Goal: Task Accomplishment & Management: Use online tool/utility

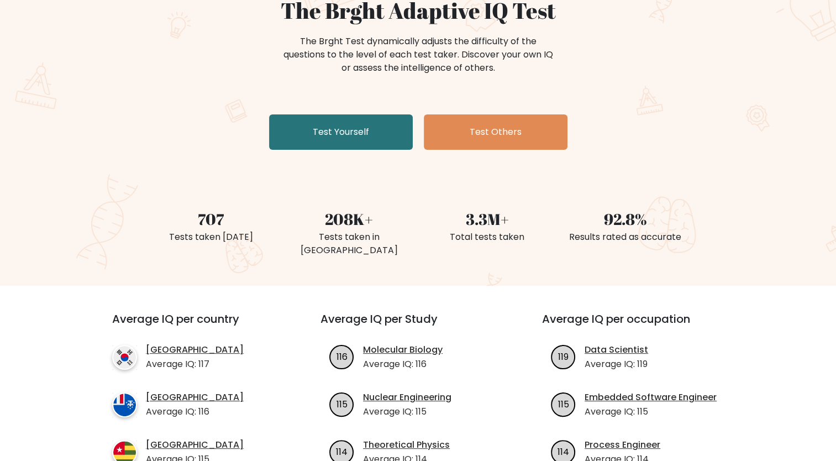
scroll to position [117, 0]
click at [332, 122] on link "Test Yourself" at bounding box center [341, 131] width 144 height 35
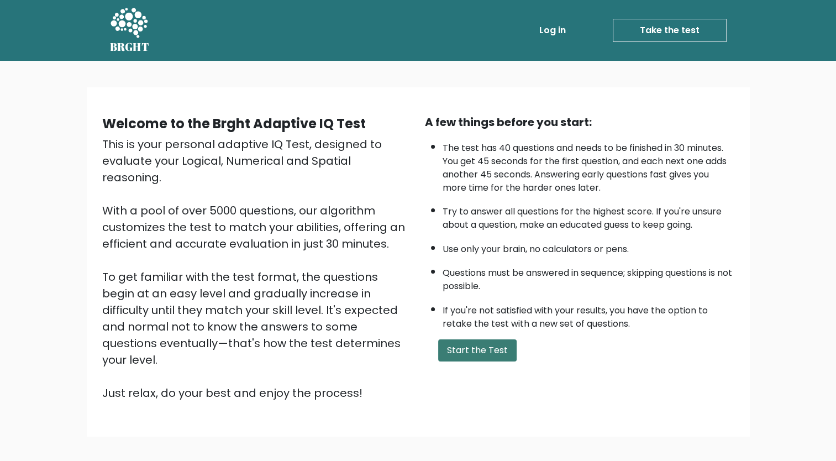
click at [478, 339] on button "Start the Test" at bounding box center [477, 350] width 78 height 22
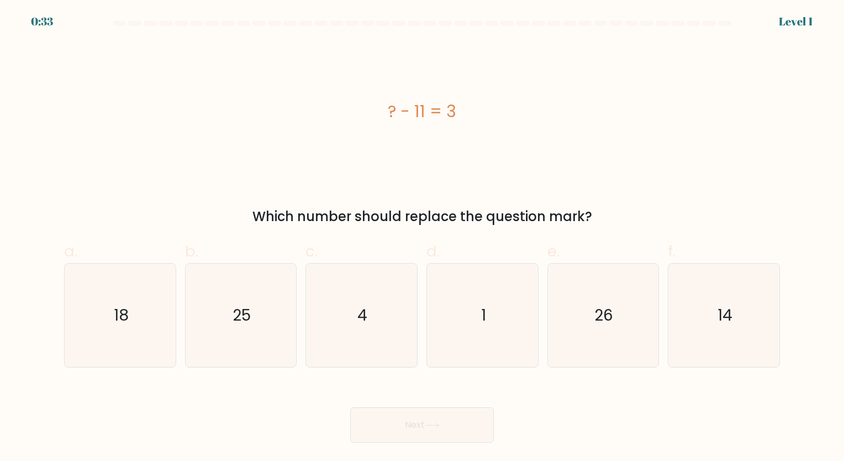
click at [478, 339] on icon "1" at bounding box center [482, 315] width 103 height 103
click at [423, 238] on input "d. 1" at bounding box center [422, 233] width 1 height 7
radio input "true"
drag, startPoint x: 380, startPoint y: 107, endPoint x: 482, endPoint y: 113, distance: 102.4
click at [482, 113] on div "? - 11 = 3" at bounding box center [422, 111] width 716 height 25
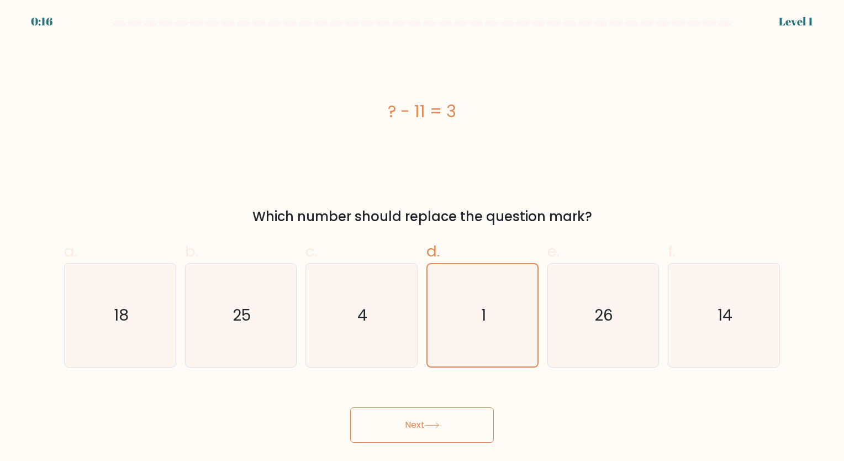
copy div "? - 11 = 3"
